Goal: Task Accomplishment & Management: Manage account settings

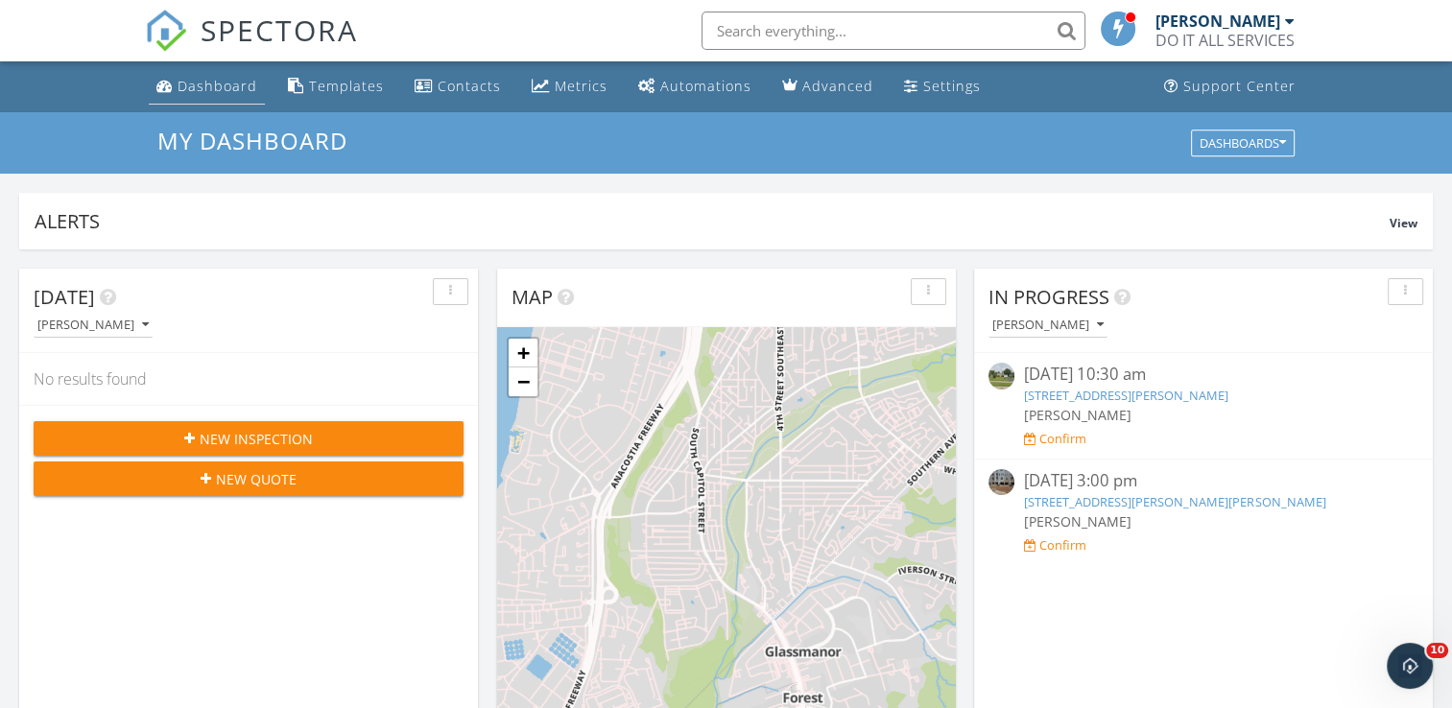
click at [240, 86] on div "Dashboard" at bounding box center [218, 86] width 80 height 18
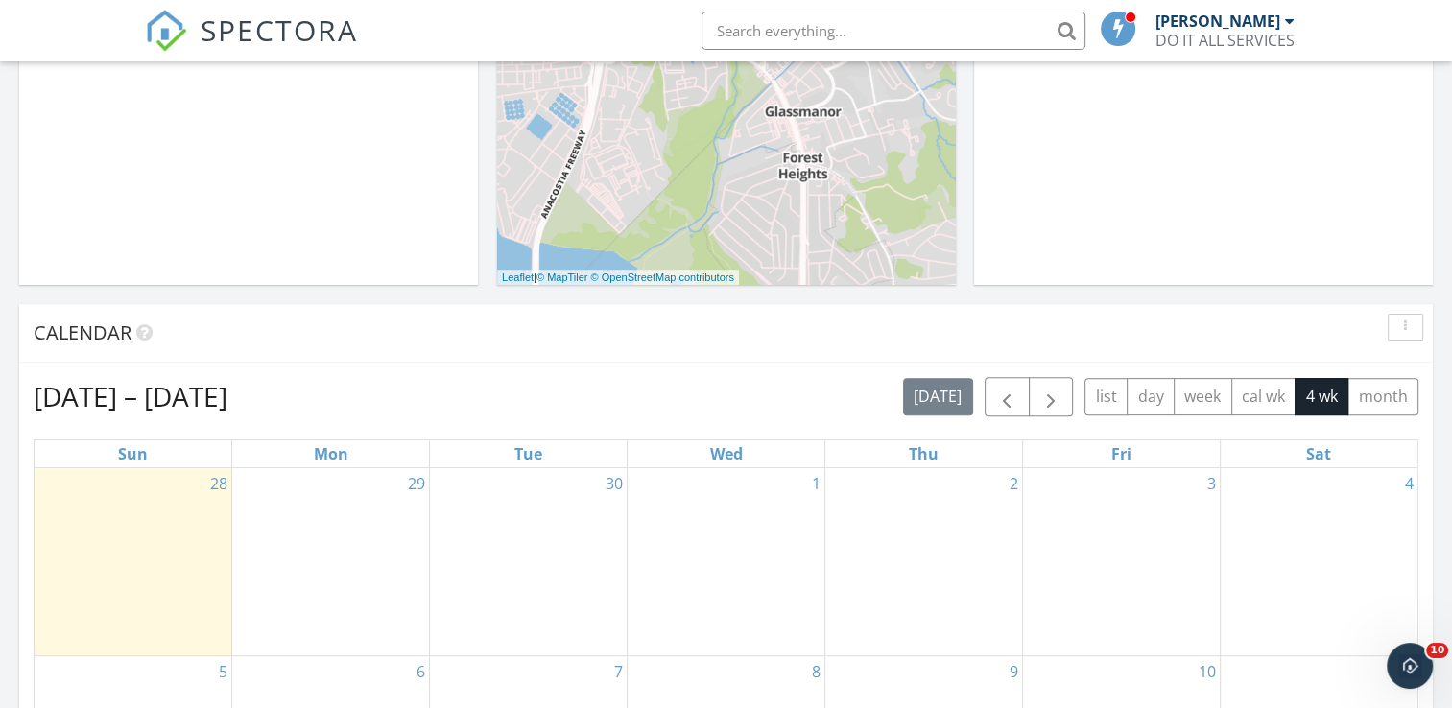
scroll to position [260, 0]
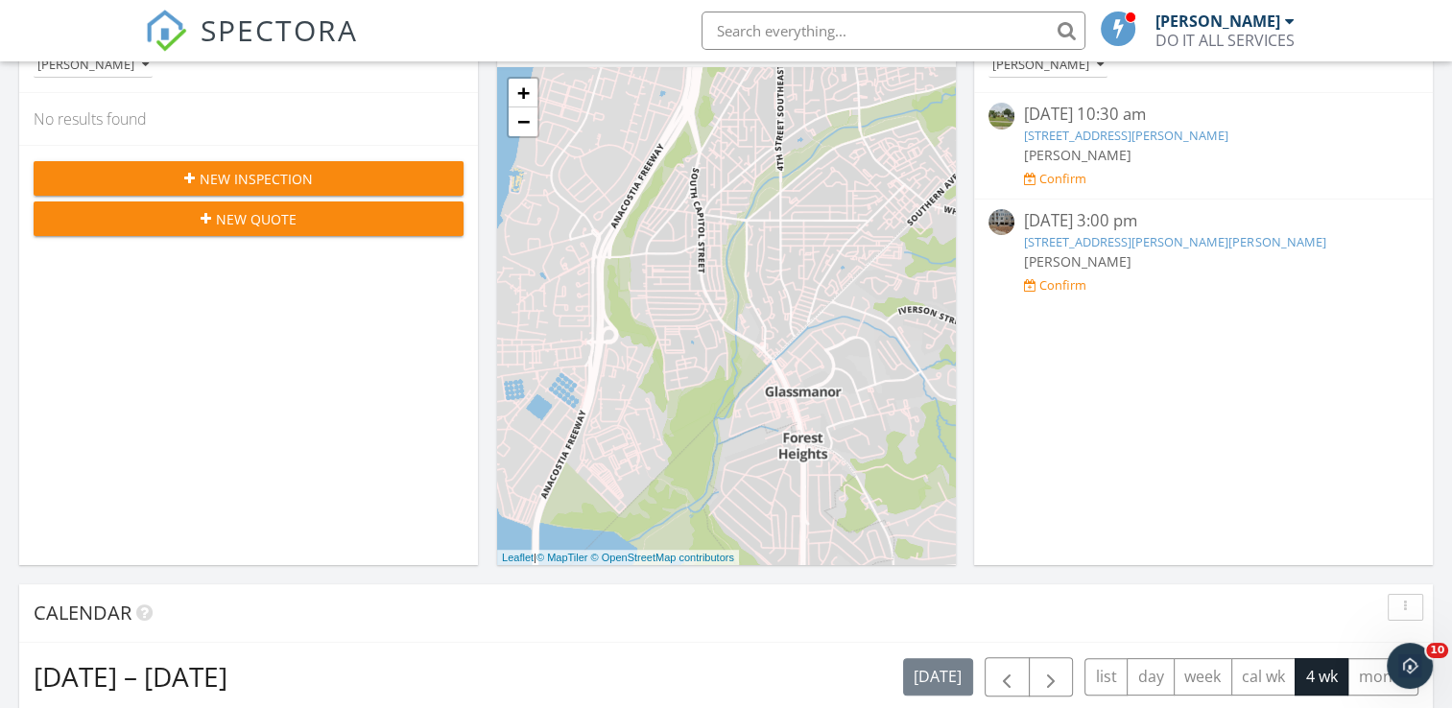
click at [1059, 235] on link "9719 Vang Dr, Lanham, MD 20706" at bounding box center [1174, 241] width 301 height 17
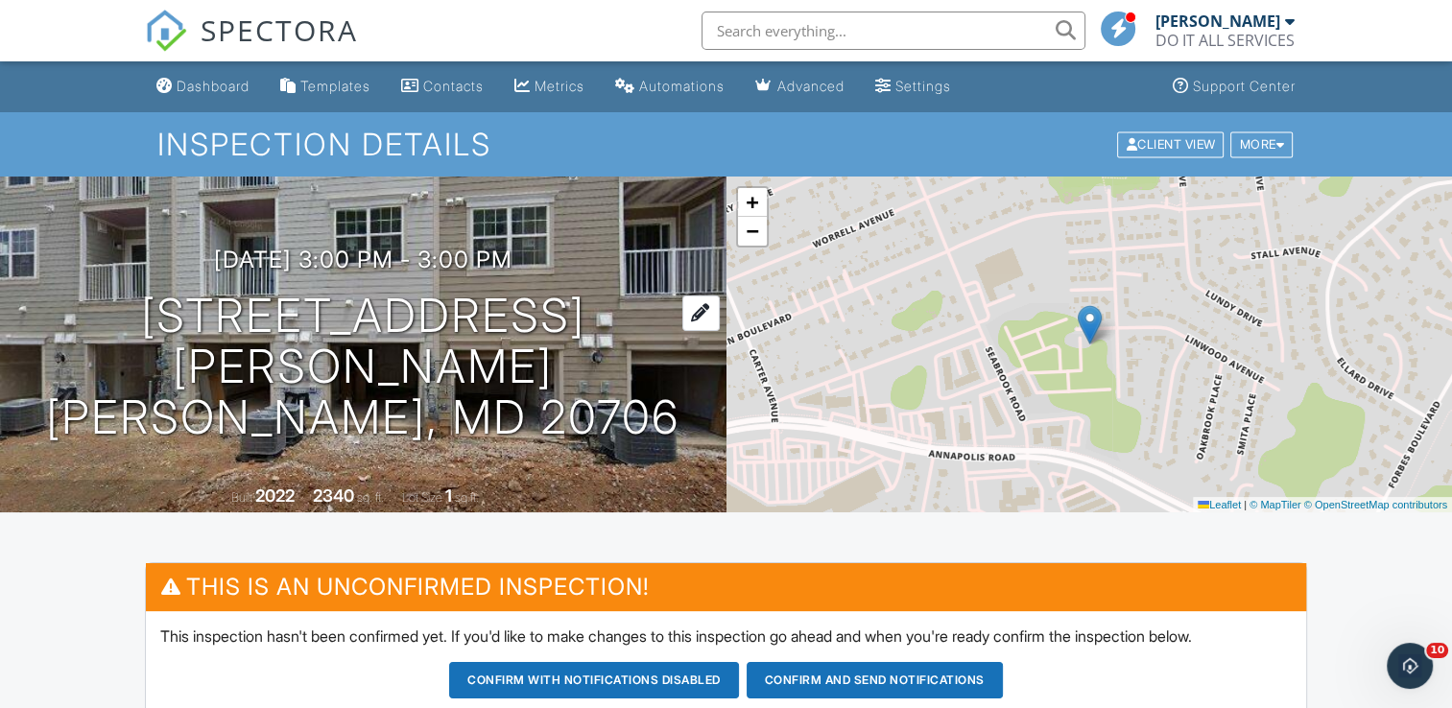
click at [559, 328] on h1 "9719 Vang Dr Lanham, MD 20706" at bounding box center [363, 367] width 665 height 152
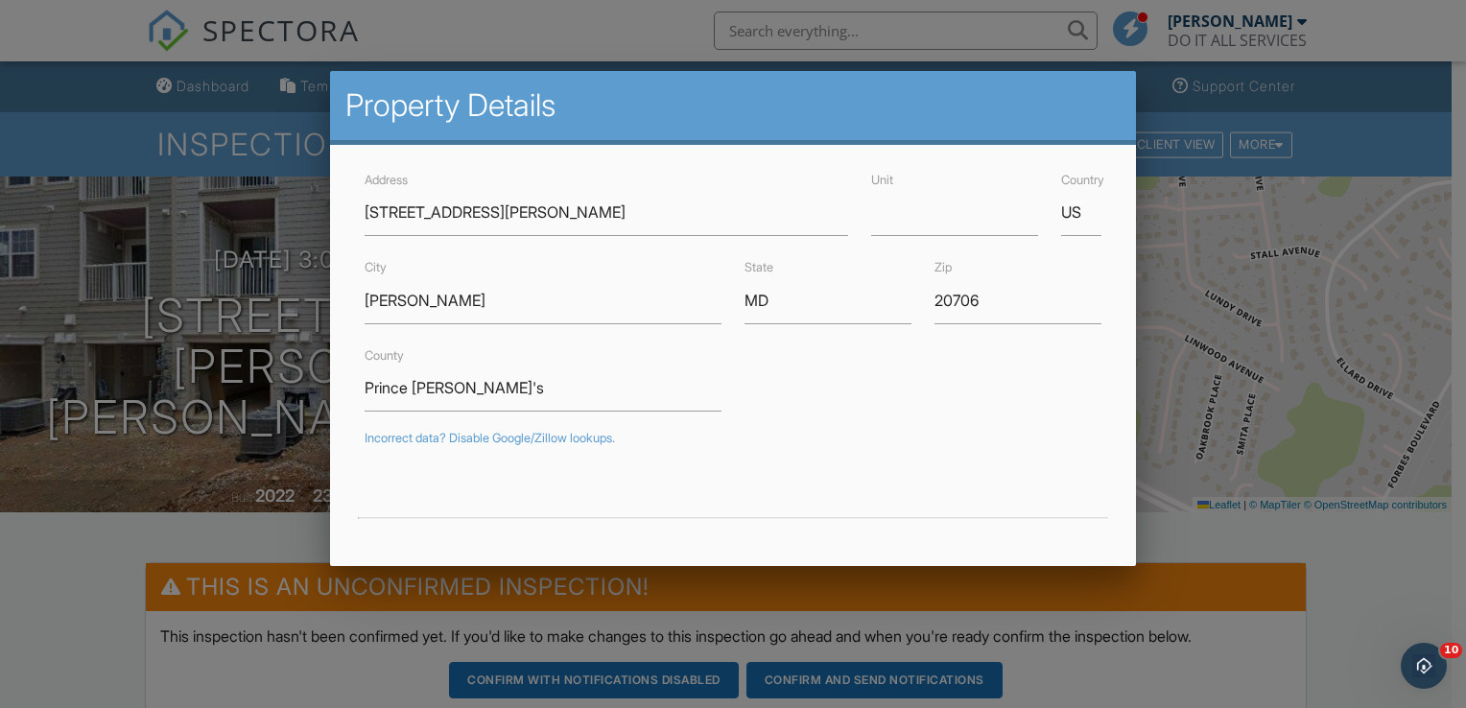
click at [311, 340] on div at bounding box center [733, 347] width 1466 height 886
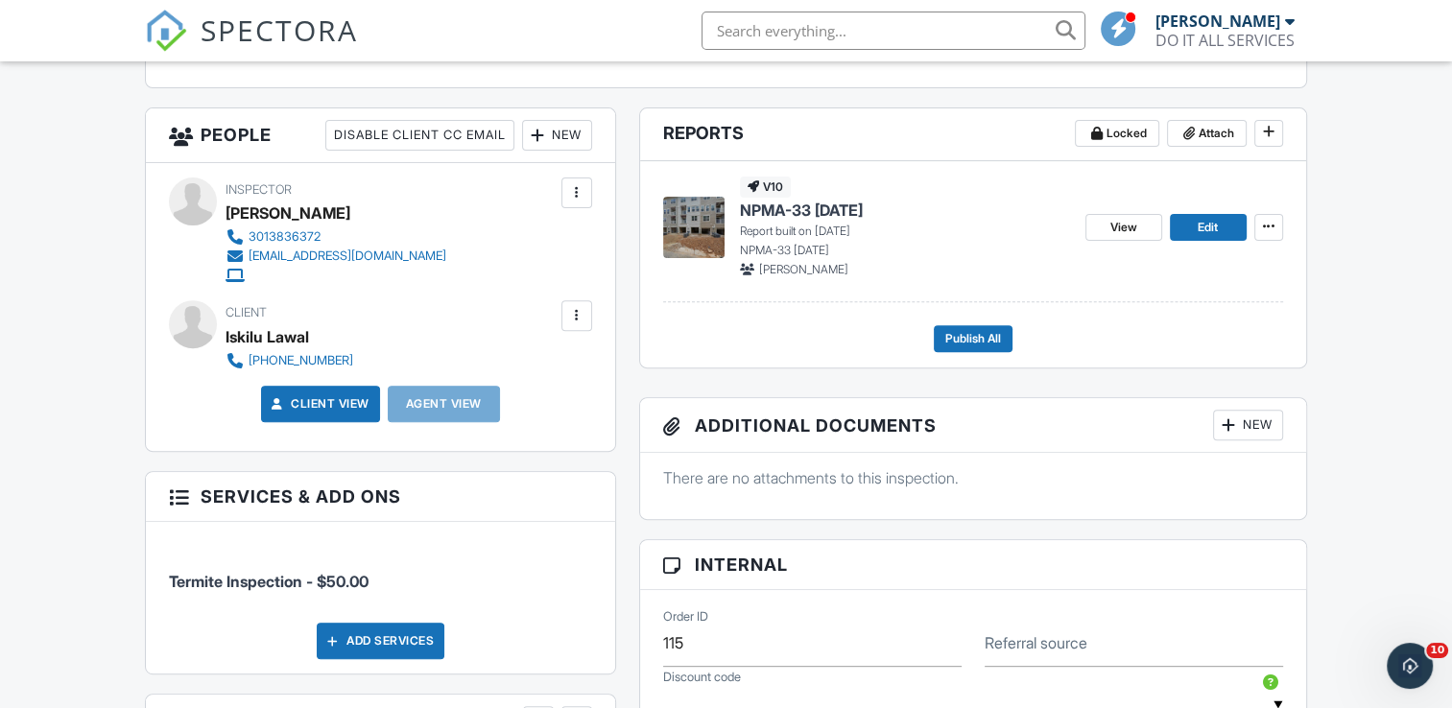
scroll to position [672, 0]
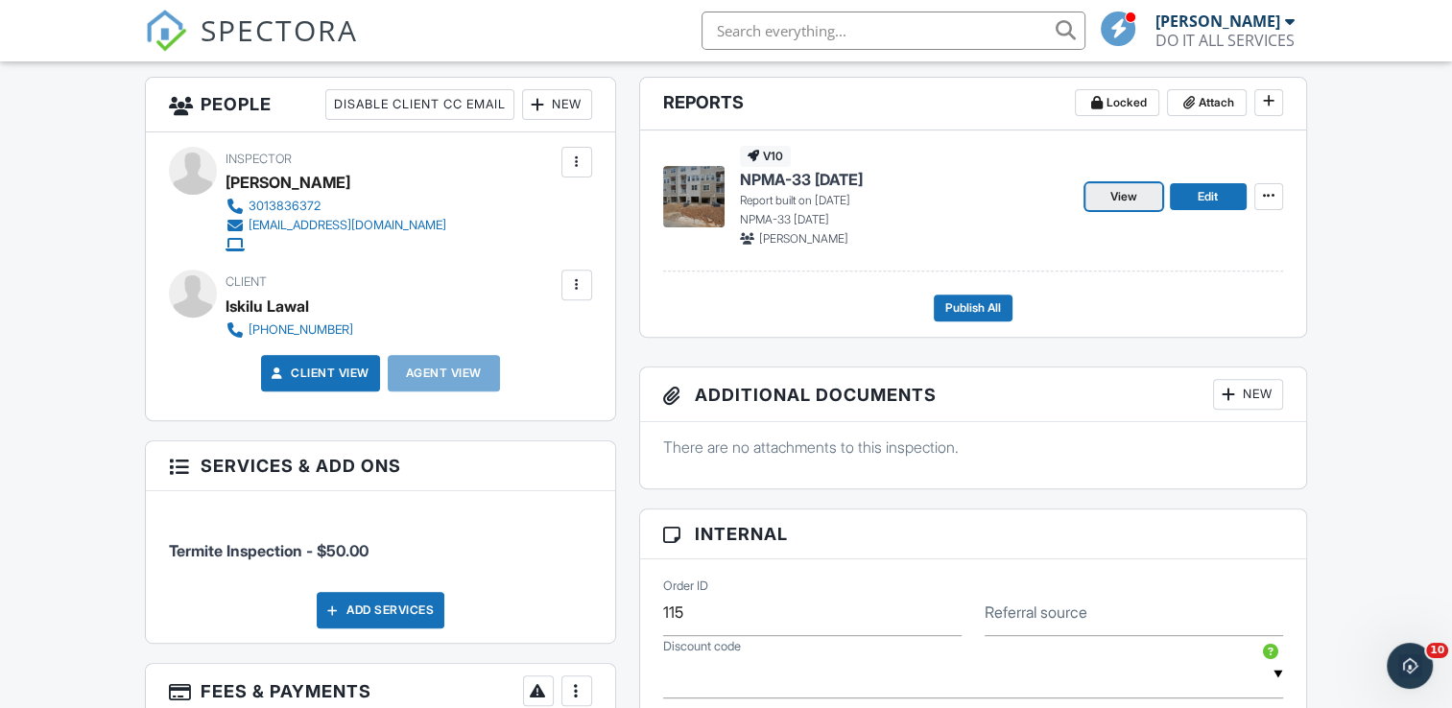
click at [1125, 200] on span "View" at bounding box center [1123, 196] width 27 height 19
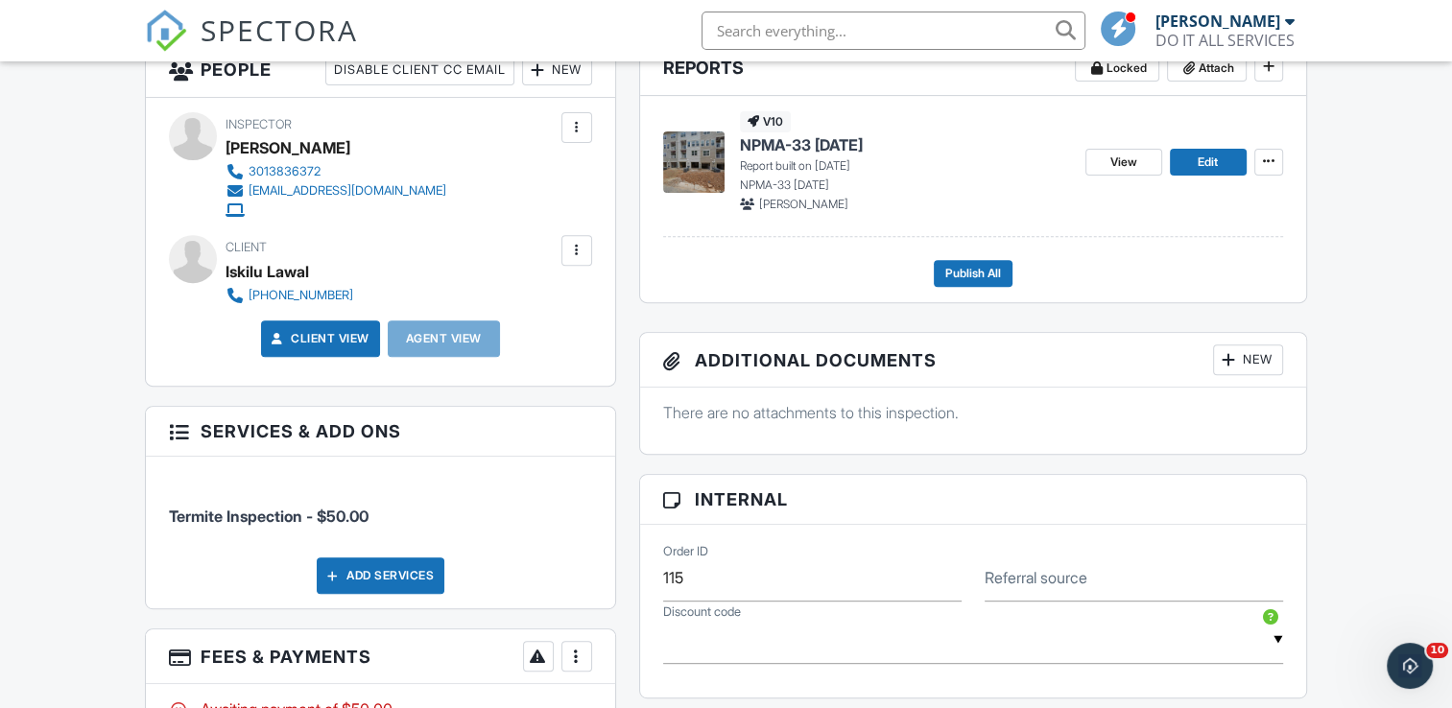
scroll to position [703, 0]
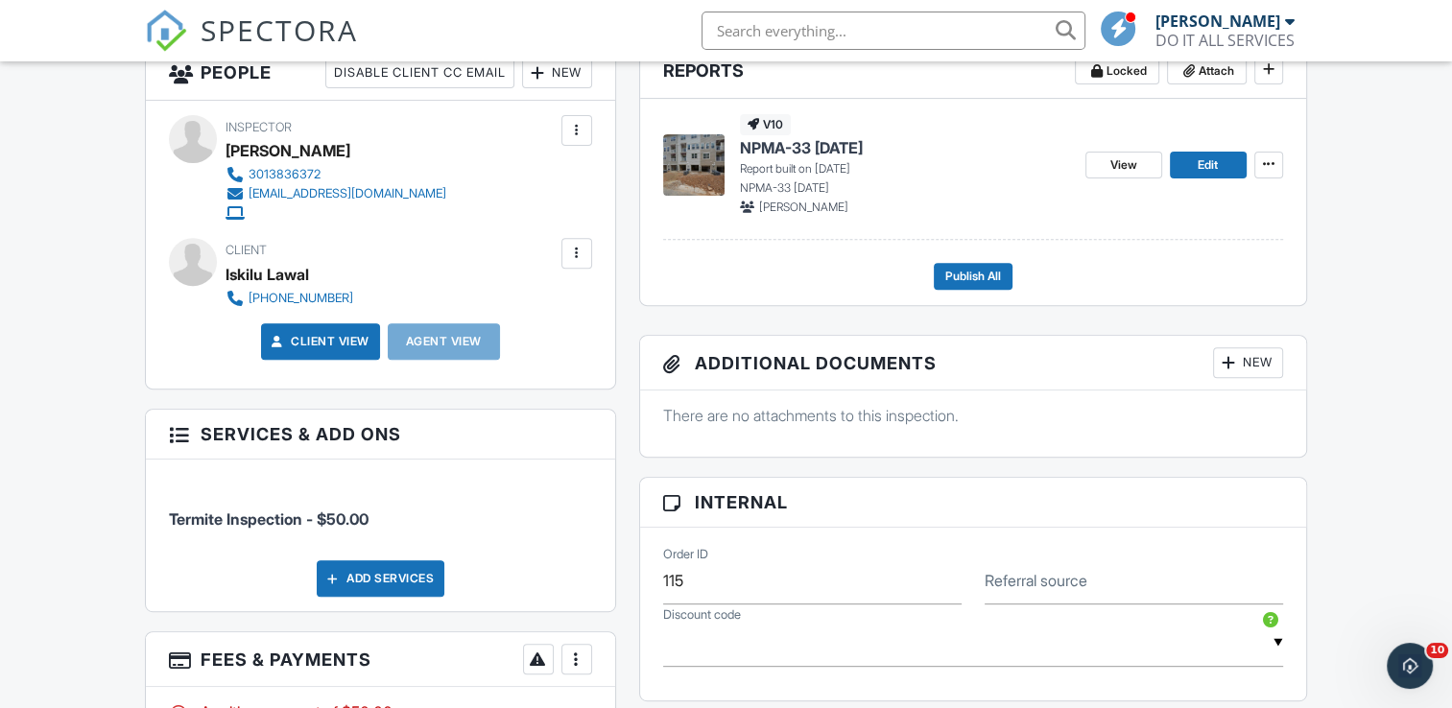
click at [579, 250] on div at bounding box center [576, 253] width 19 height 19
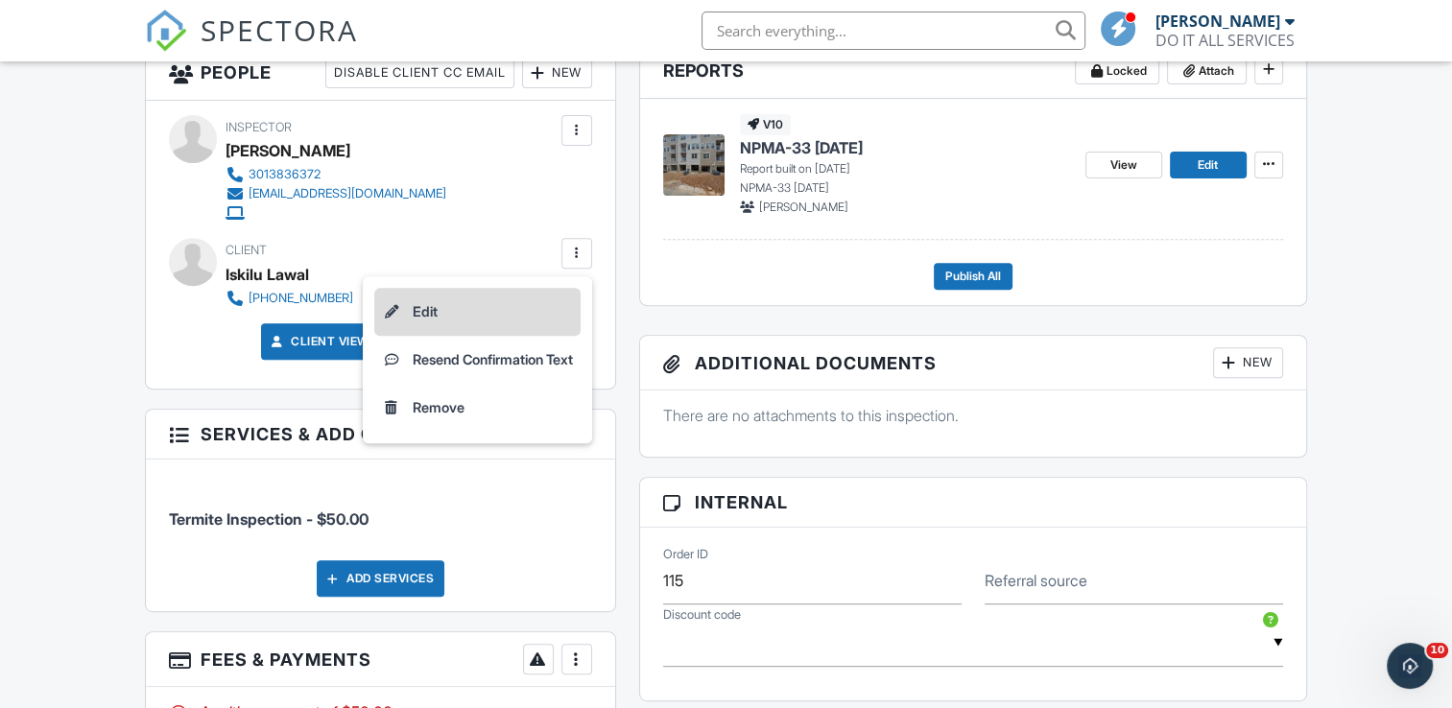
click at [478, 306] on li "Edit" at bounding box center [477, 312] width 206 height 48
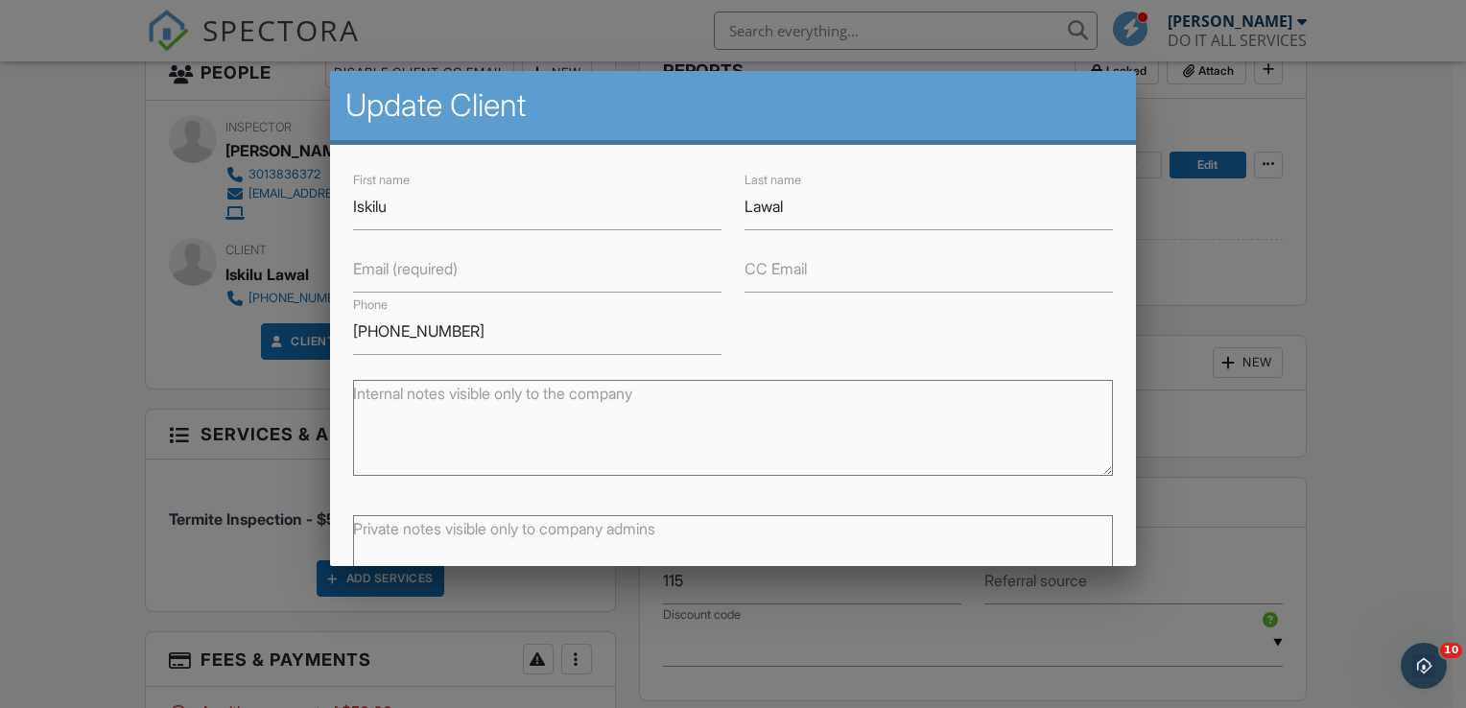
click at [1451, 251] on div at bounding box center [733, 347] width 1466 height 886
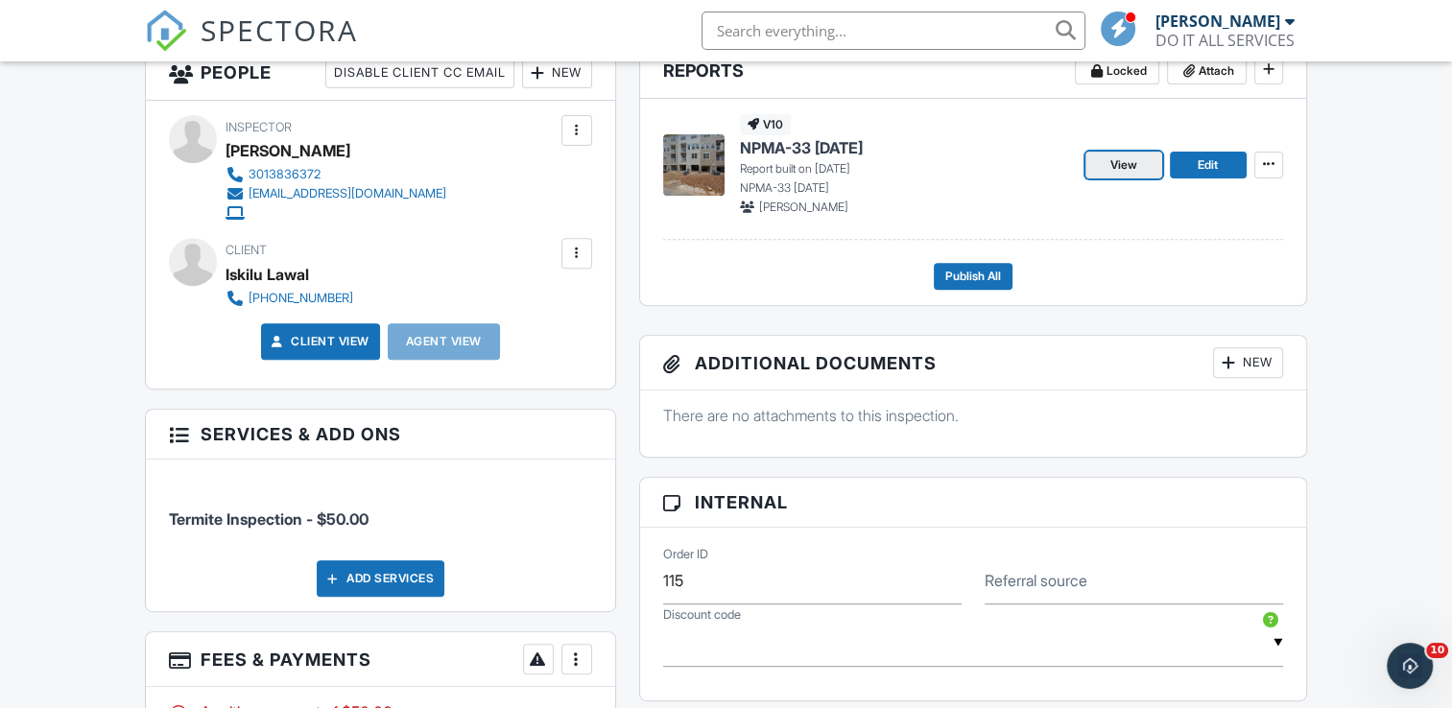
click at [1128, 167] on span "View" at bounding box center [1123, 164] width 27 height 19
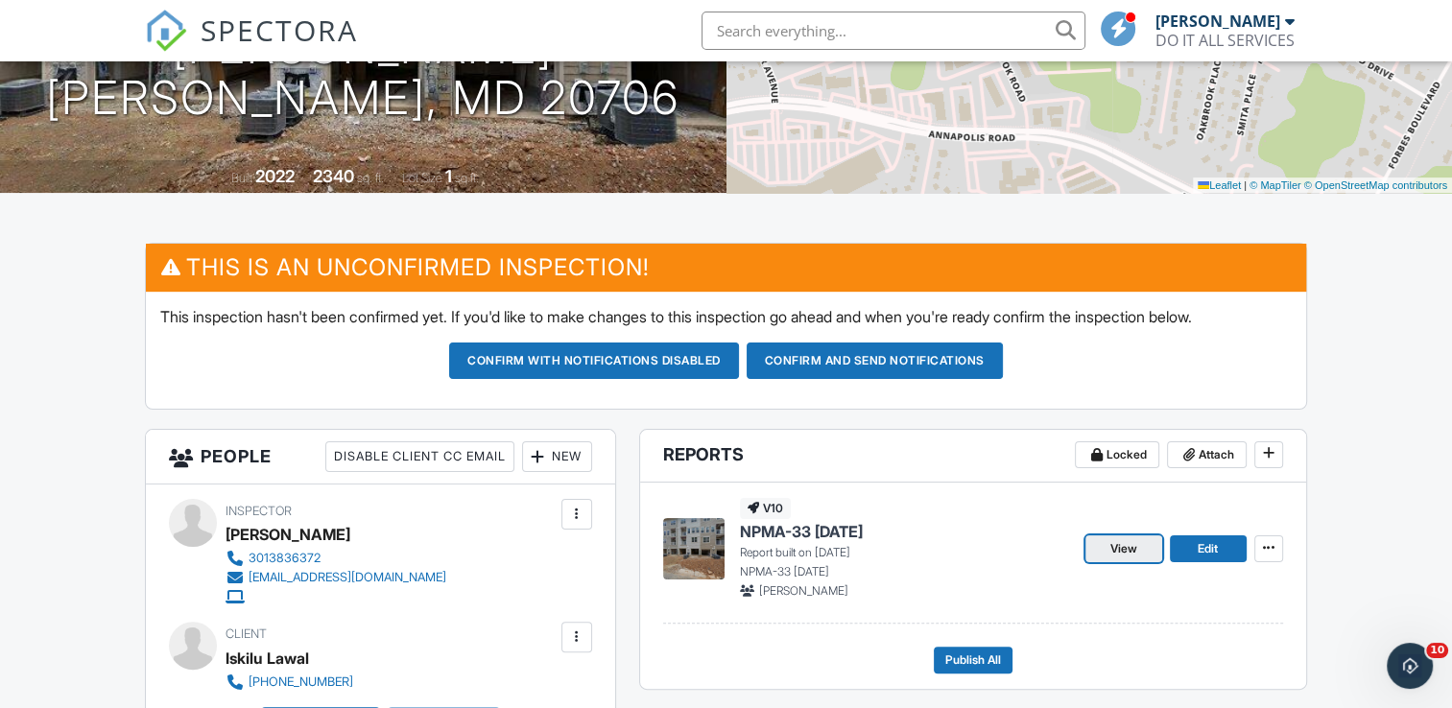
click at [1141, 556] on link "View" at bounding box center [1123, 548] width 77 height 27
